Goal: Understand process/instructions

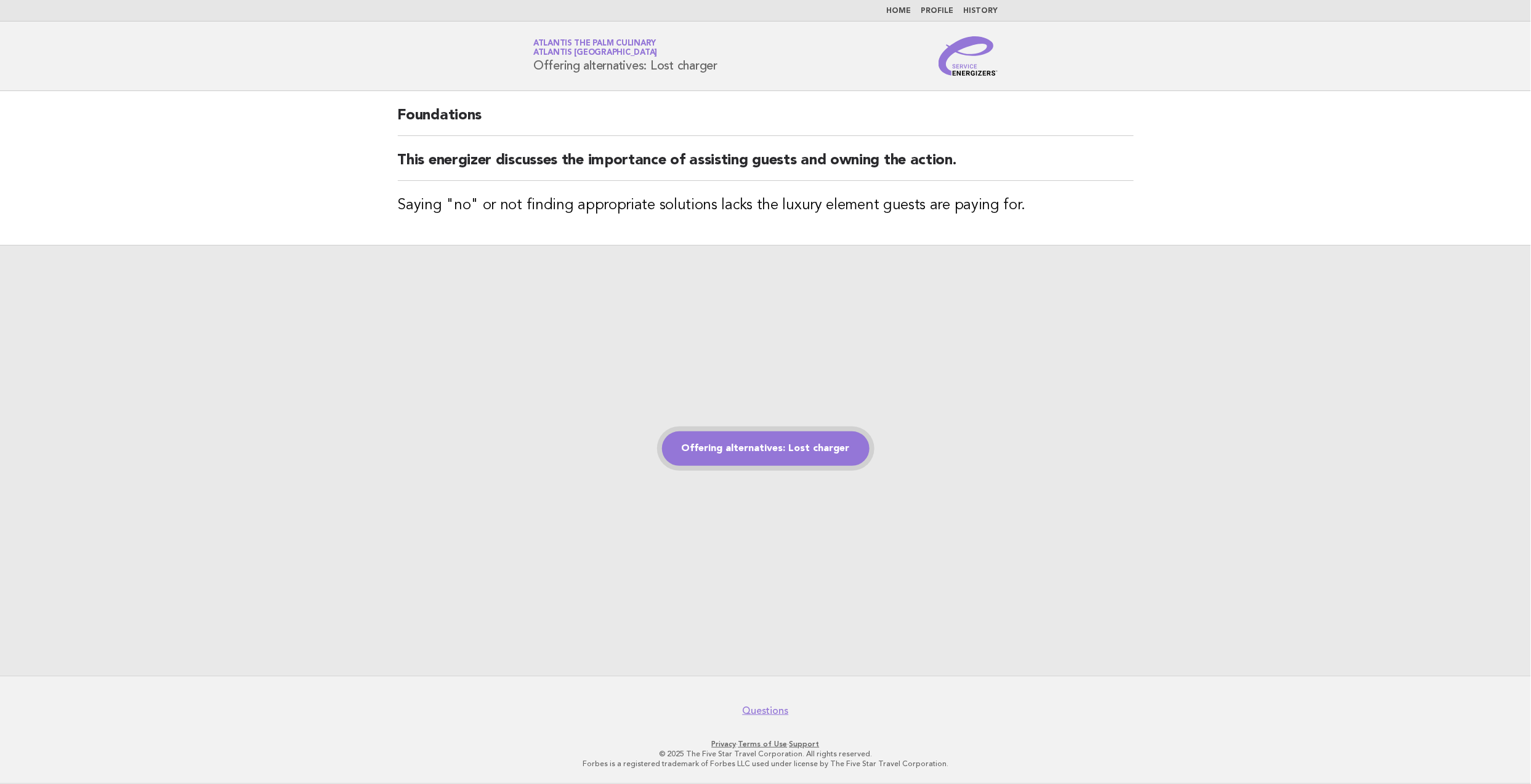
click at [787, 444] on link "Offering alternatives: Lost charger" at bounding box center [766, 449] width 207 height 35
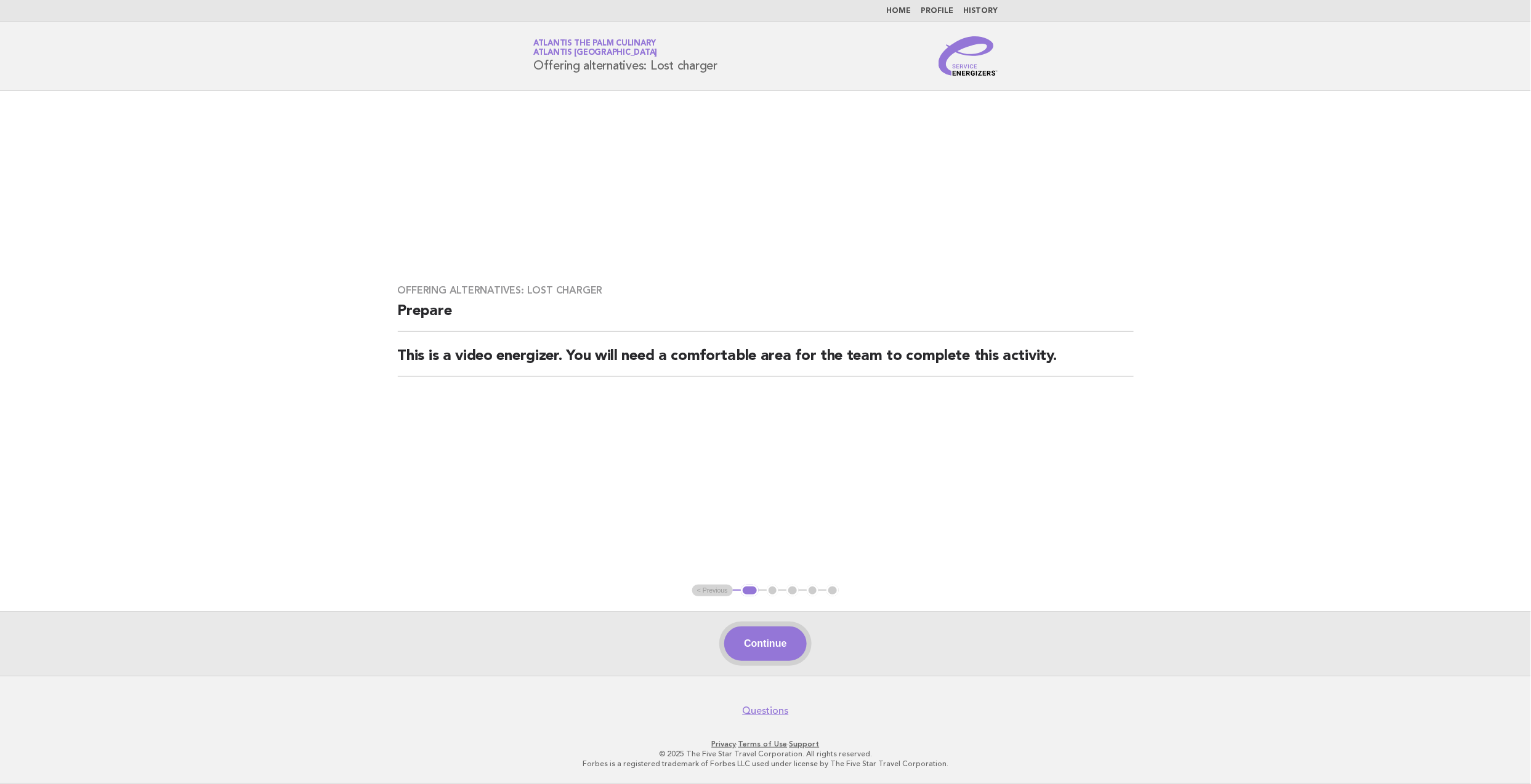
click at [755, 634] on button "Continue" at bounding box center [765, 644] width 82 height 35
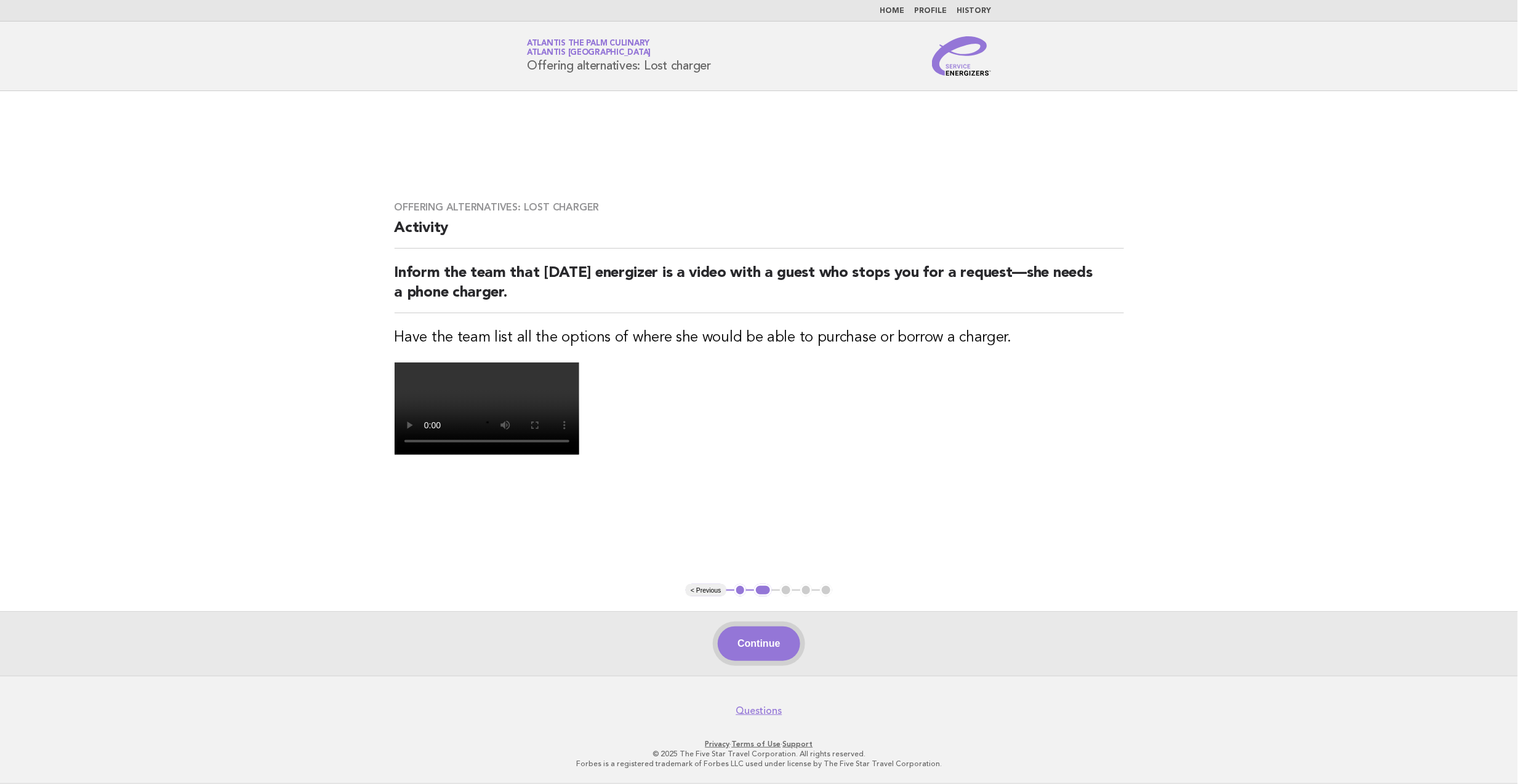
click at [781, 661] on button "Continue" at bounding box center [759, 644] width 82 height 35
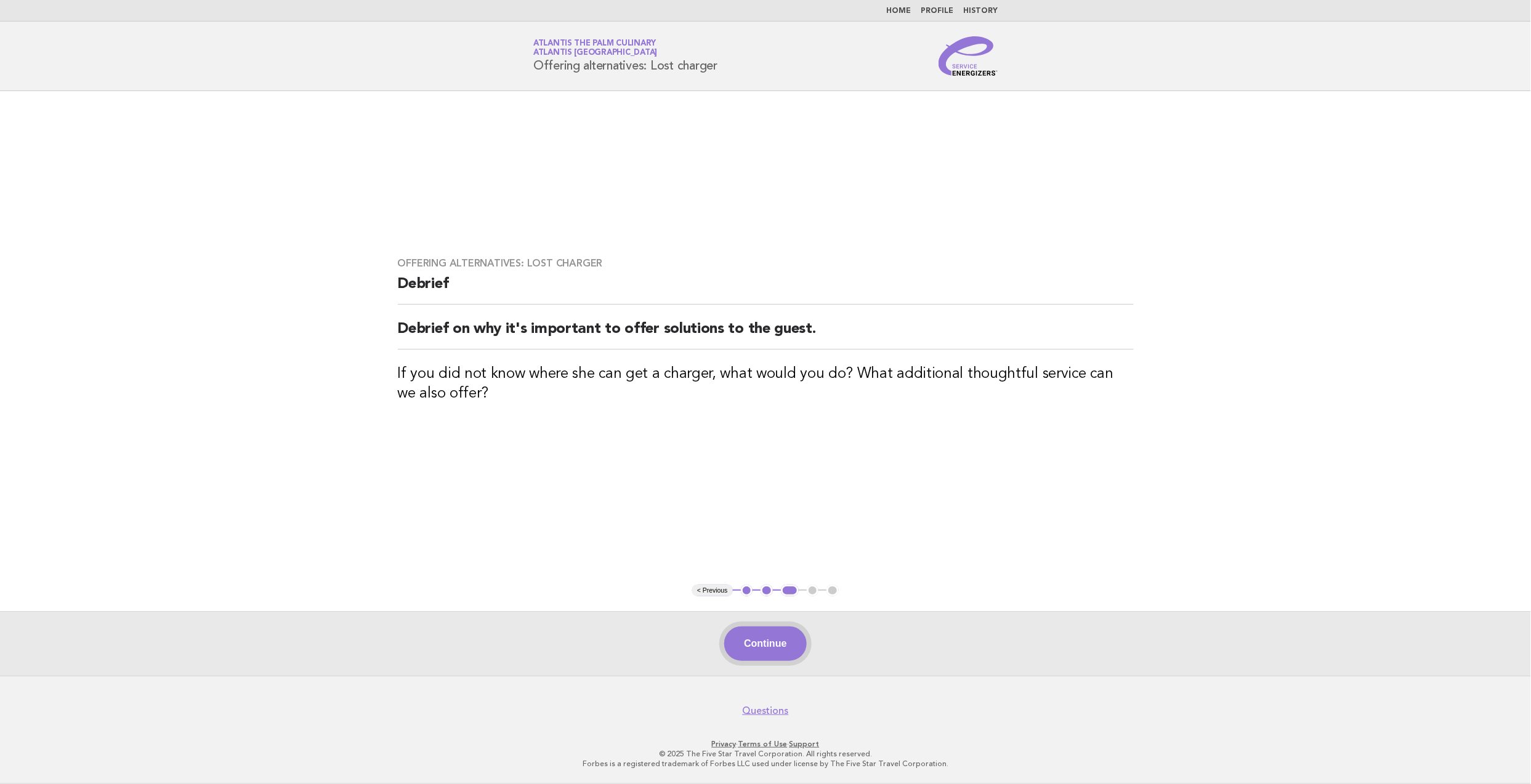
click at [784, 651] on button "Continue" at bounding box center [765, 644] width 82 height 35
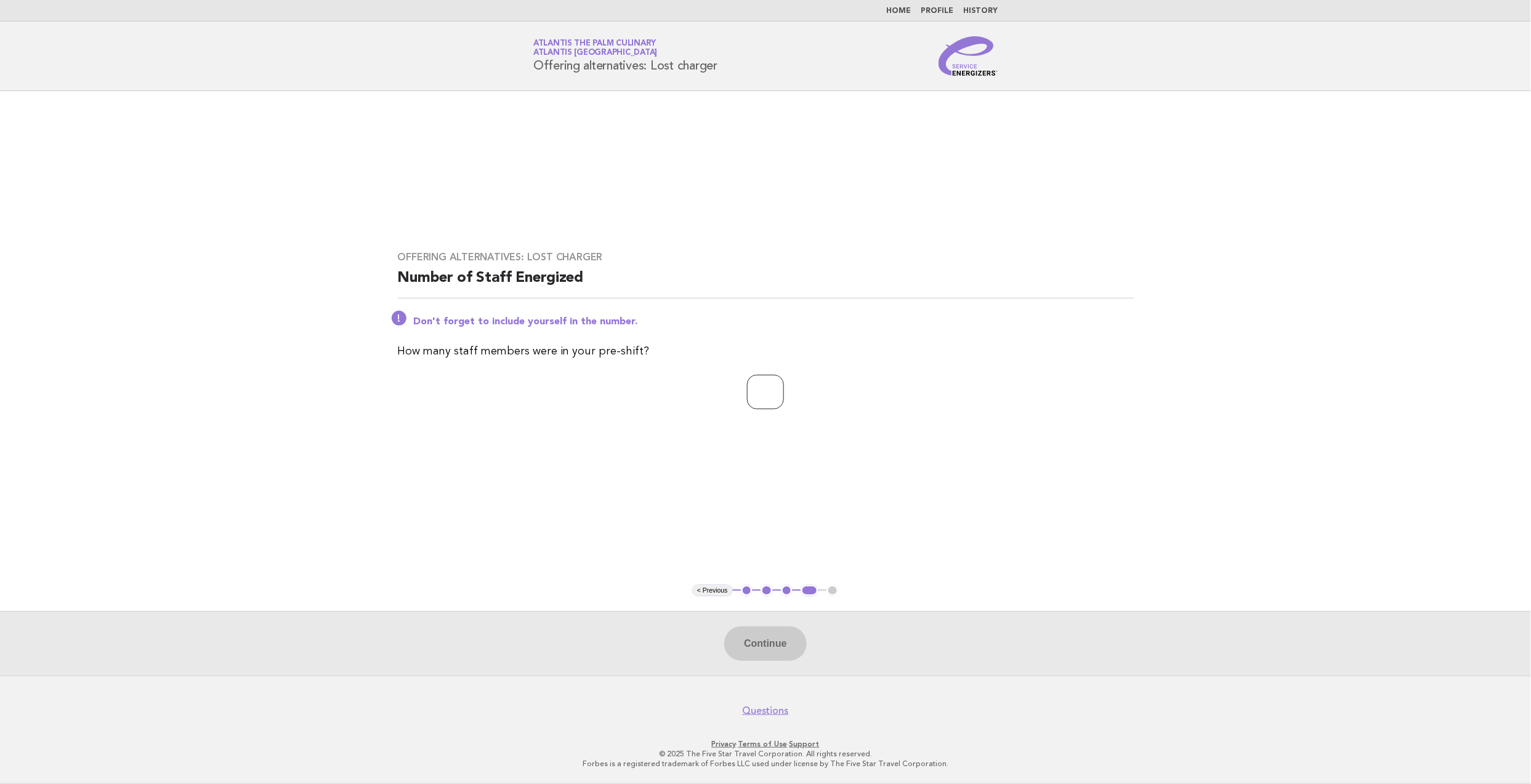
click at [757, 393] on input "number" at bounding box center [766, 392] width 37 height 35
type input "**"
click at [752, 634] on button "Continue" at bounding box center [765, 644] width 82 height 35
